Goal: Use online tool/utility

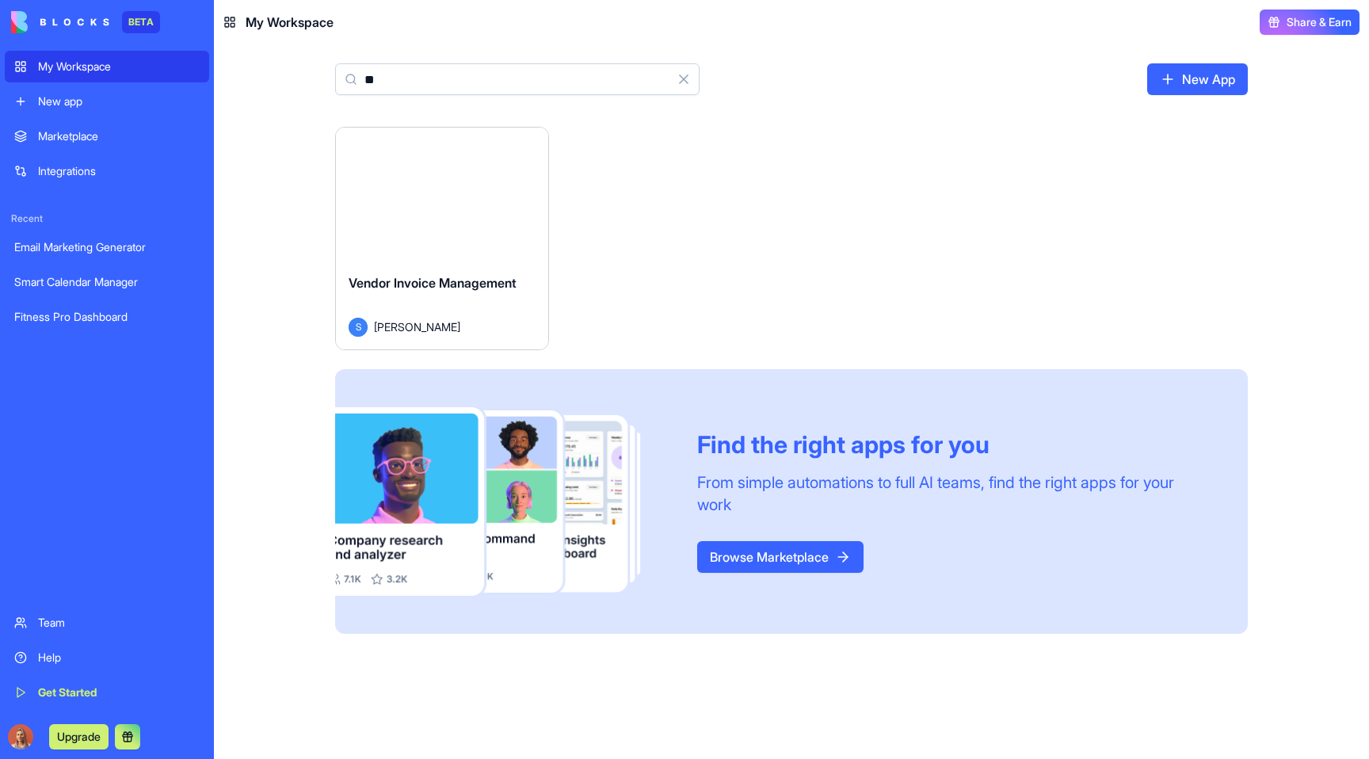
type input "**"
click at [407, 243] on div "Launch" at bounding box center [442, 194] width 212 height 133
